Goal: Find contact information: Find contact information

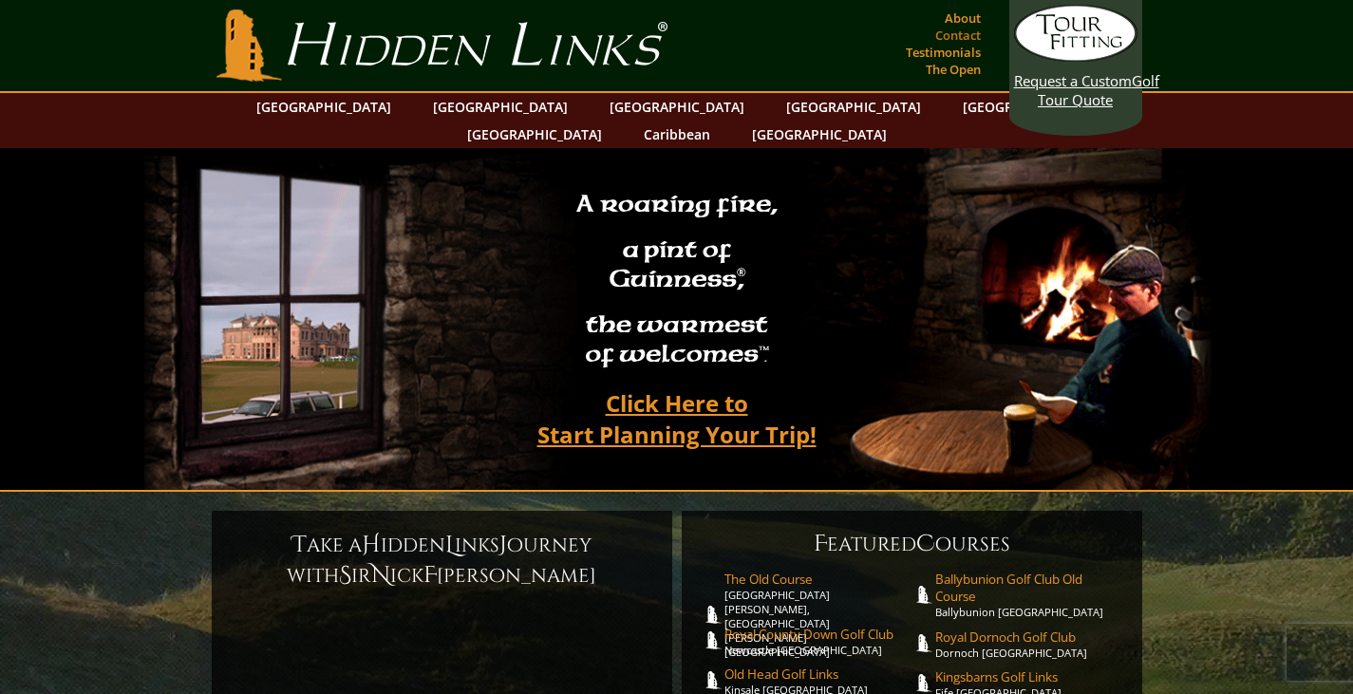
click at [962, 37] on link "Contact" at bounding box center [958, 35] width 55 height 27
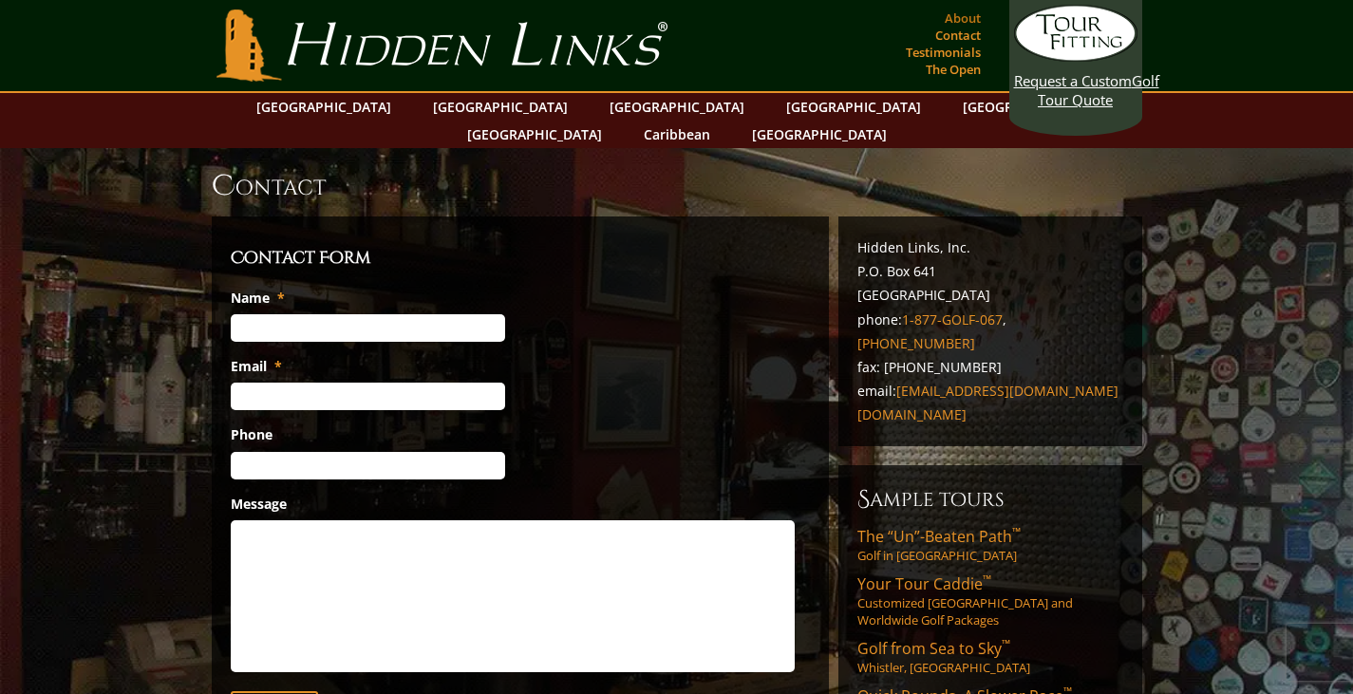
click at [969, 16] on link "About" at bounding box center [963, 18] width 46 height 27
